Goal: Use online tool/utility: Utilize a website feature to perform a specific function

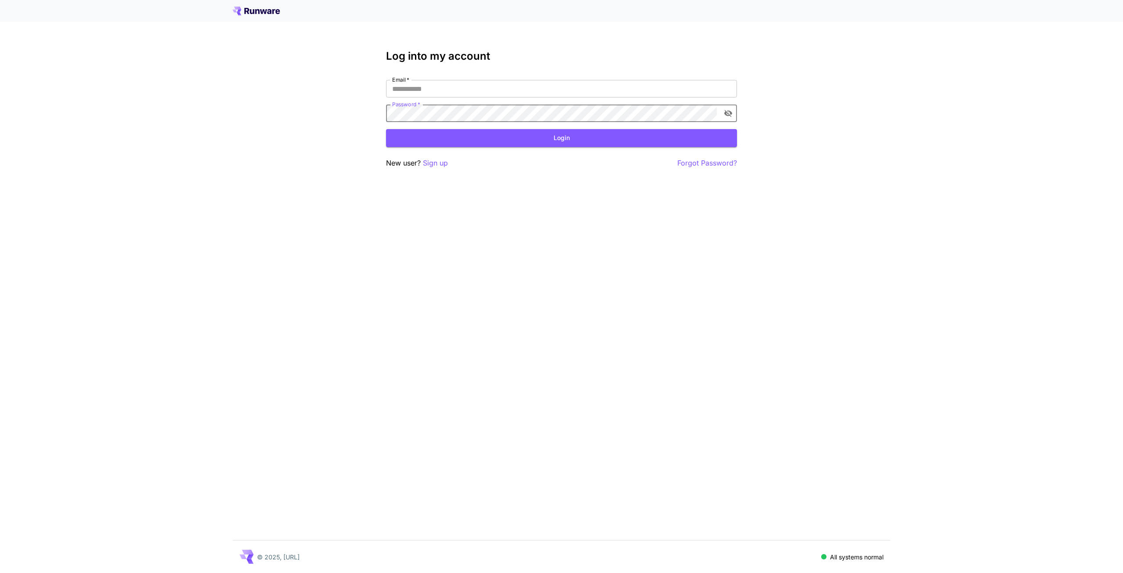
type input "**********"
drag, startPoint x: 578, startPoint y: 136, endPoint x: 375, endPoint y: 171, distance: 205.7
click at [574, 138] on button "Login" at bounding box center [561, 138] width 351 height 18
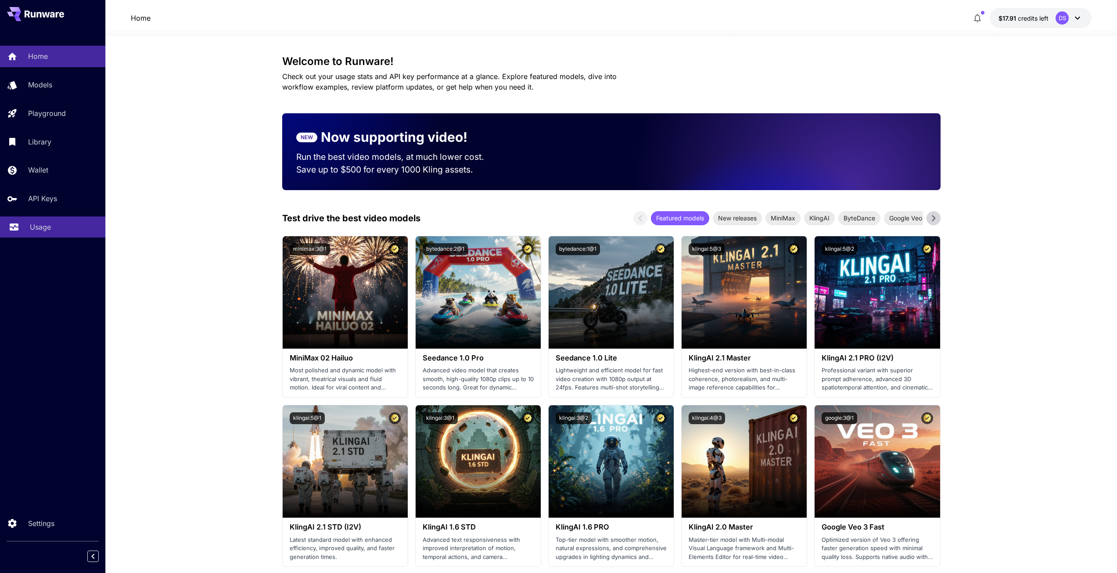
click at [39, 221] on link "Usage" at bounding box center [52, 227] width 105 height 22
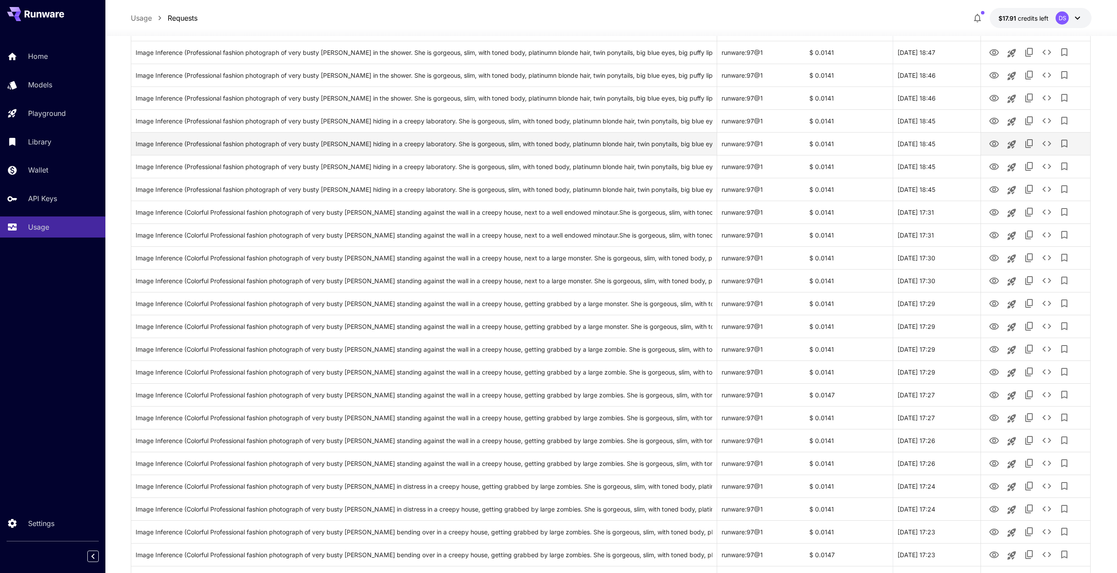
scroll to position [791, 0]
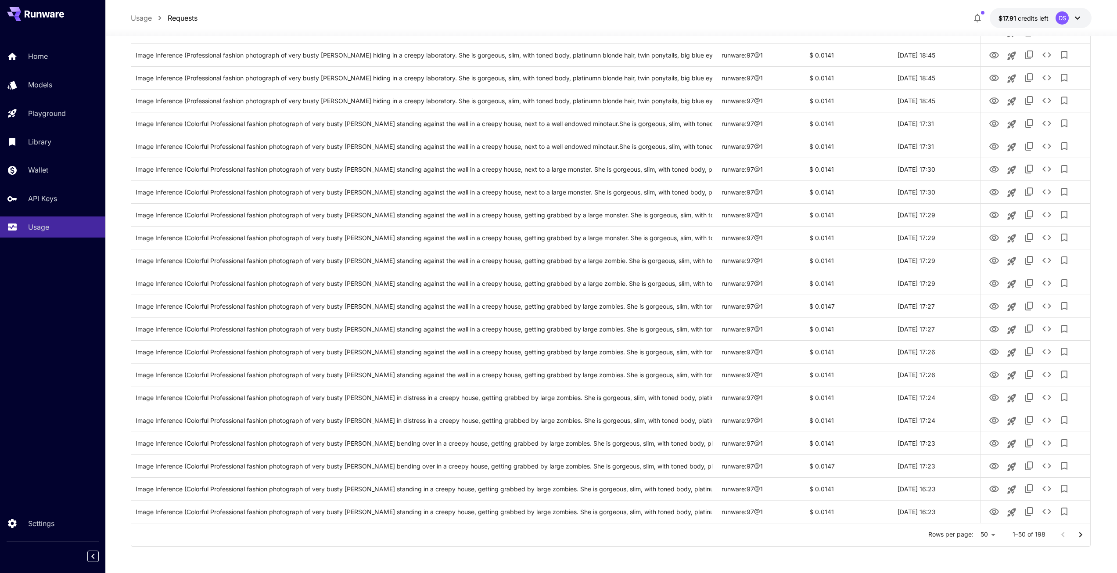
click at [1083, 533] on icon "Go to next page" at bounding box center [1080, 534] width 11 height 11
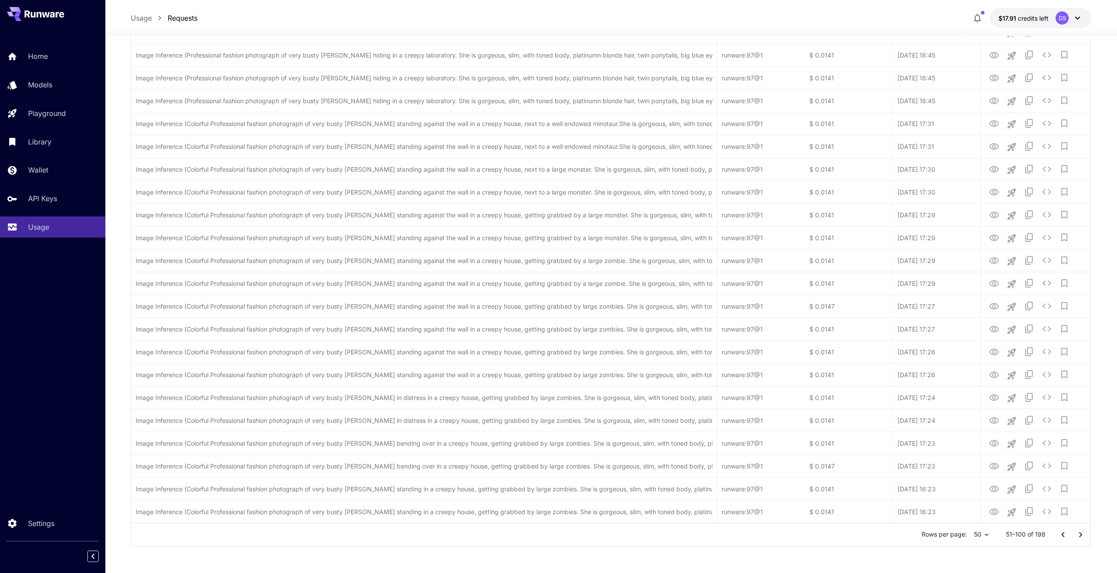
click at [1082, 535] on icon "Go to next page" at bounding box center [1080, 534] width 11 height 11
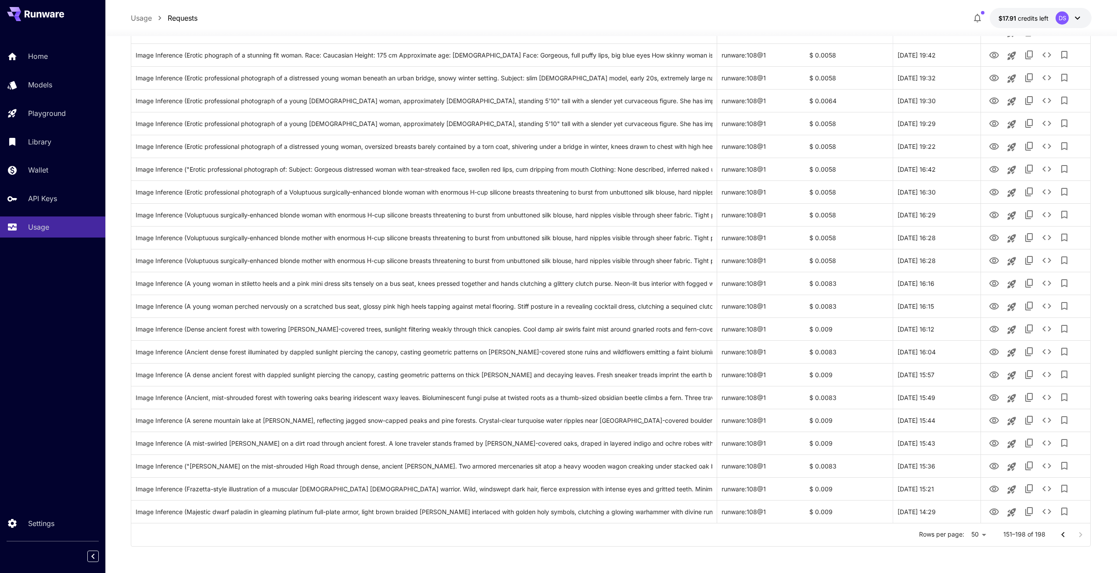
scroll to position [745, 0]
click at [1042, 308] on icon "See details" at bounding box center [1046, 306] width 11 height 11
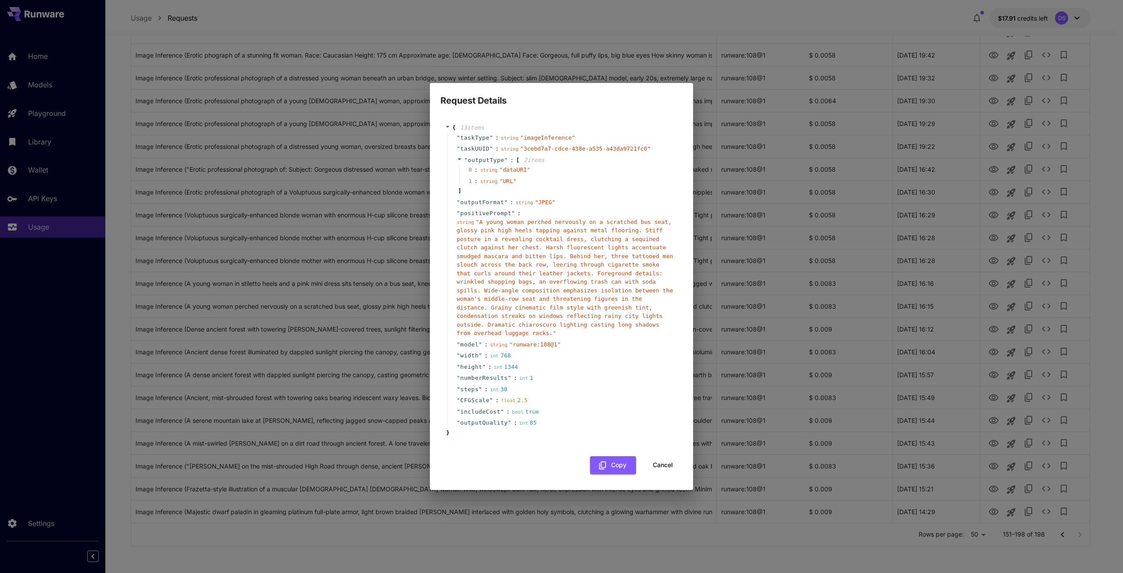
click at [669, 459] on button "Cancel" at bounding box center [662, 465] width 39 height 18
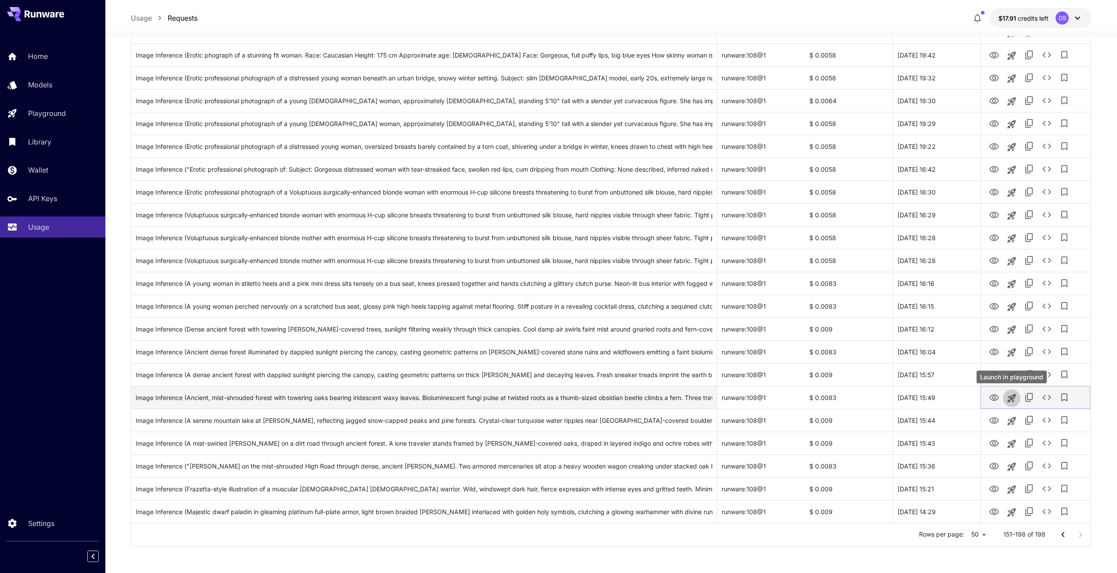
click at [1010, 399] on icon "Launch in playground" at bounding box center [1011, 398] width 11 height 11
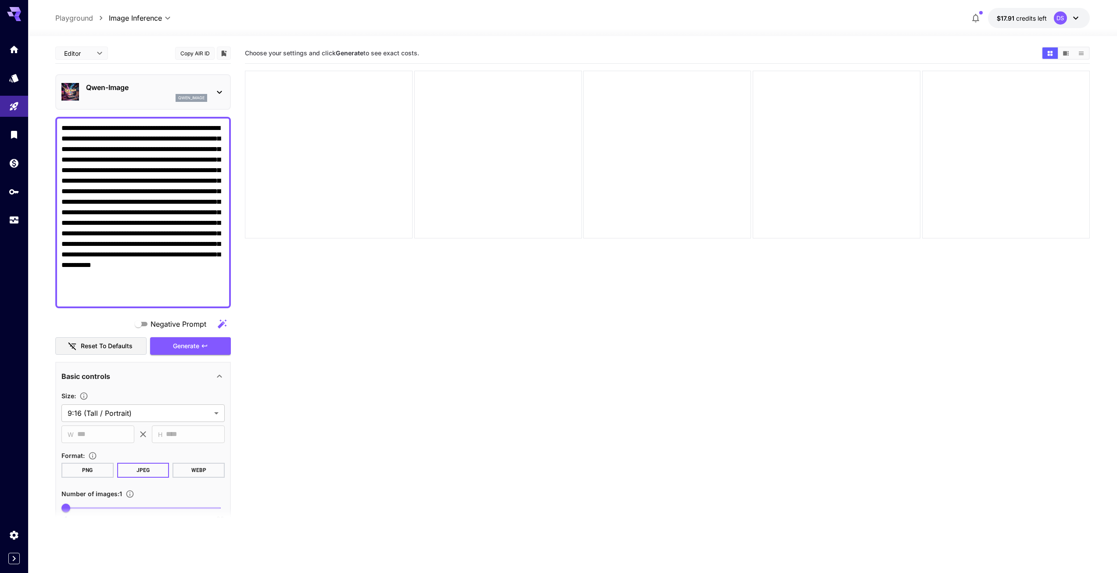
click at [218, 90] on icon at bounding box center [219, 92] width 11 height 11
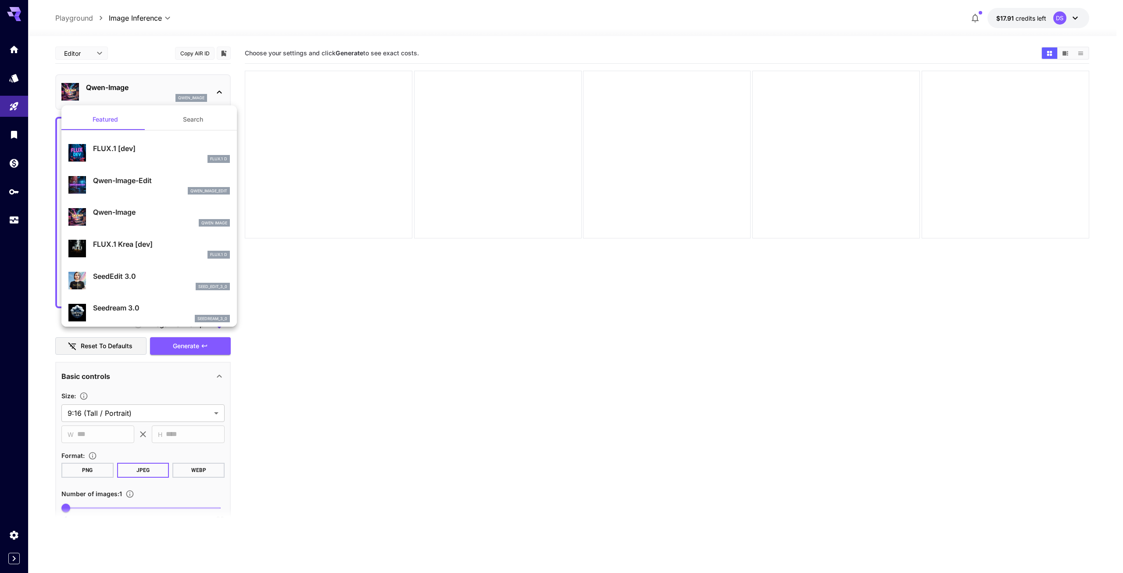
click at [564, 294] on div at bounding box center [561, 286] width 1123 height 573
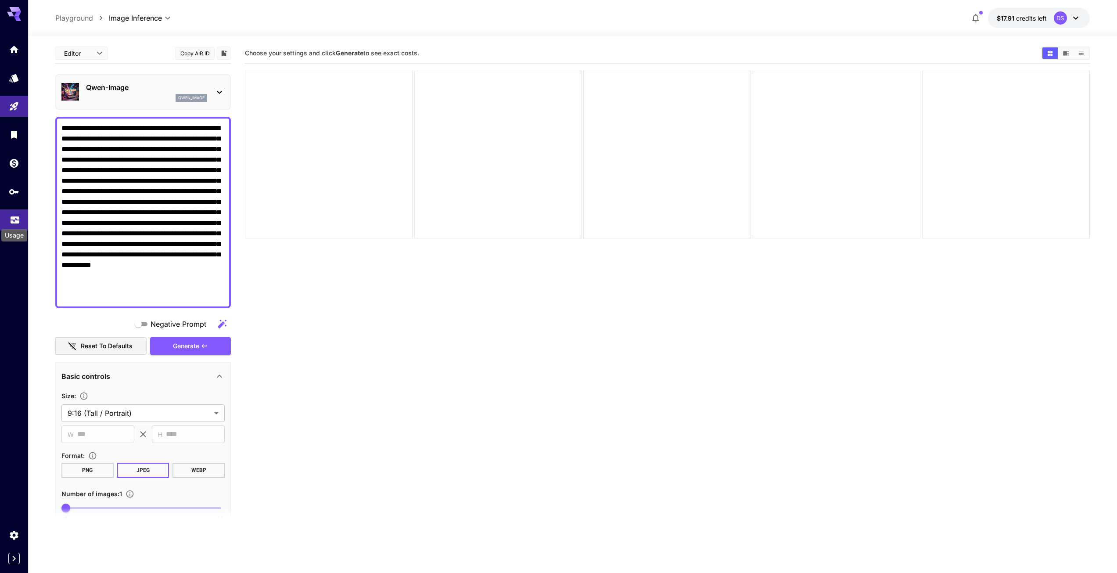
click at [16, 215] on icon "Usage" at bounding box center [15, 216] width 9 height 4
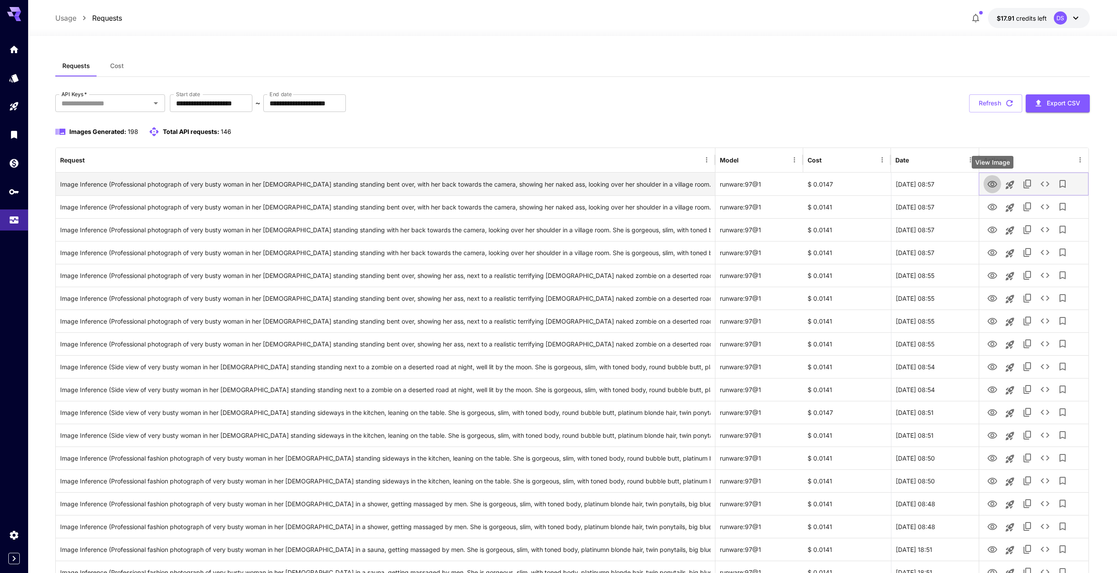
click at [993, 187] on icon "View Image" at bounding box center [992, 184] width 10 height 7
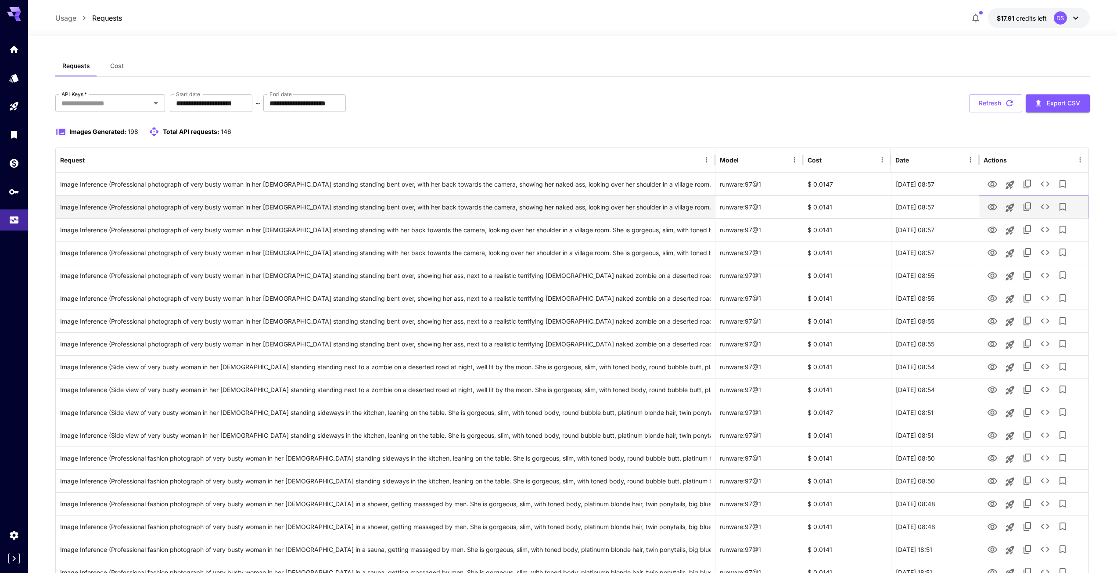
click at [994, 207] on icon "View Image" at bounding box center [992, 207] width 11 height 11
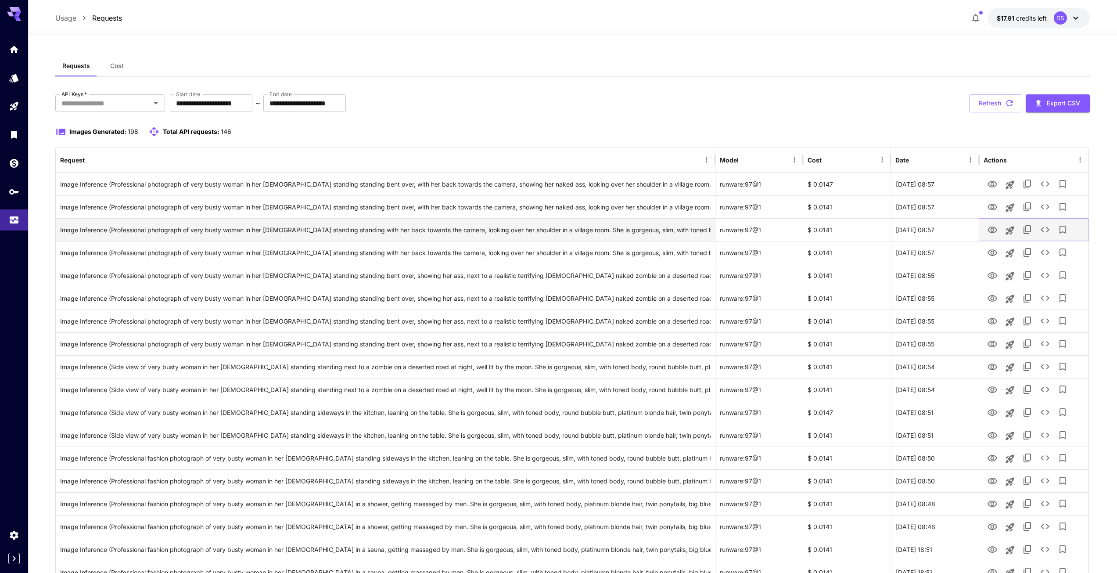
click at [988, 230] on icon "View Image" at bounding box center [992, 229] width 10 height 7
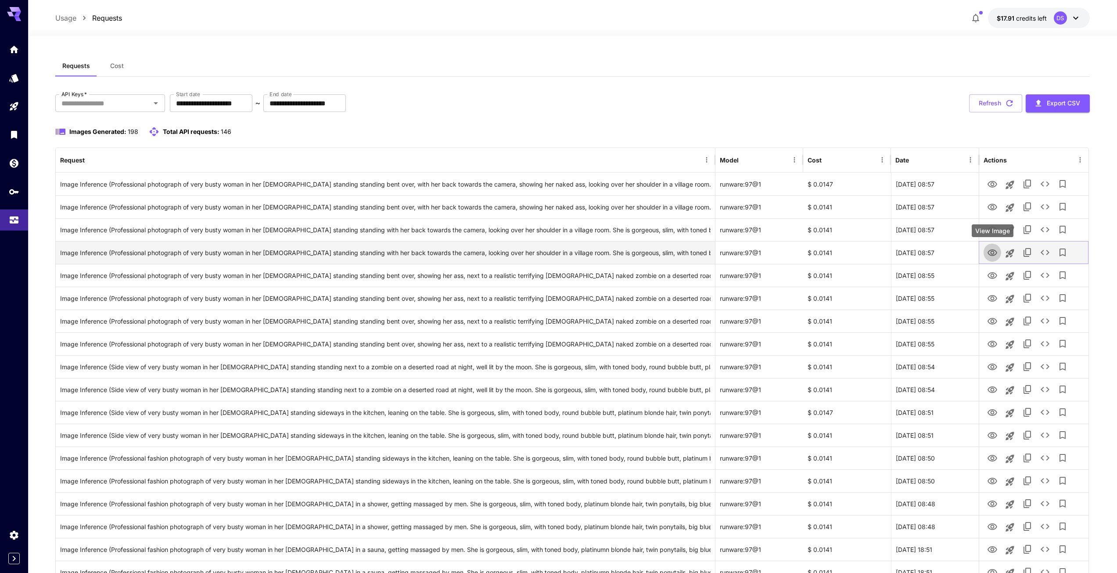
click at [989, 251] on icon "View Image" at bounding box center [992, 252] width 10 height 7
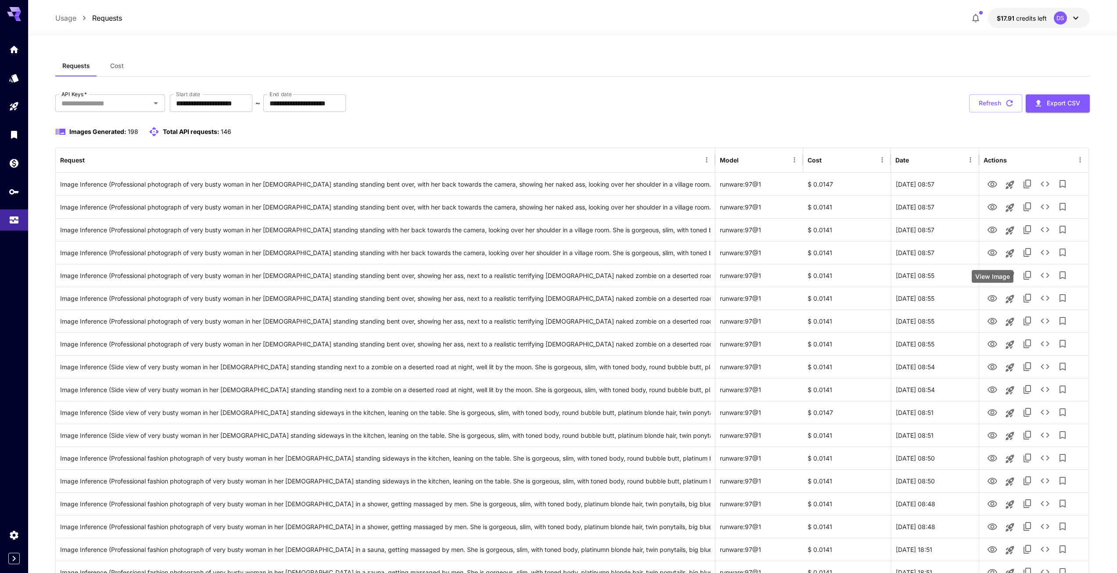
click at [991, 276] on div "View Image" at bounding box center [993, 276] width 42 height 13
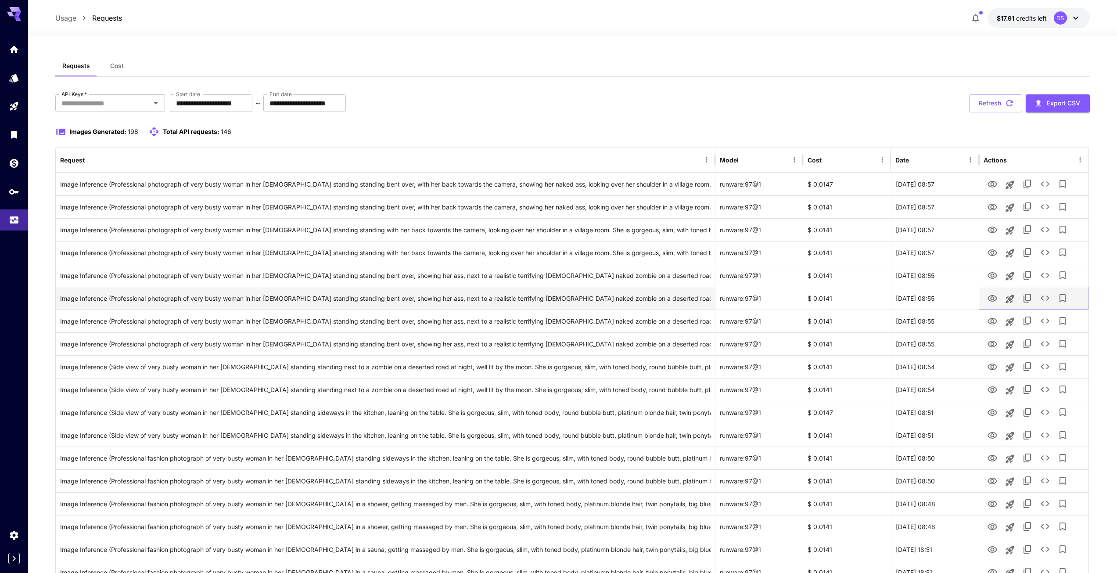
click at [990, 296] on icon "View Image" at bounding box center [992, 298] width 11 height 11
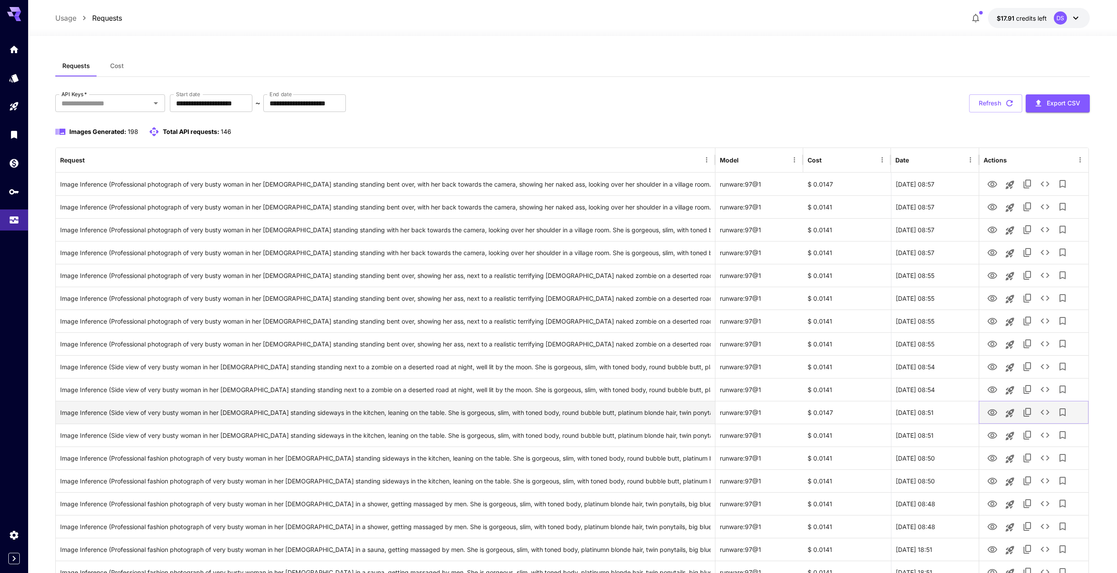
click at [989, 415] on icon "View Image" at bounding box center [992, 412] width 11 height 11
